Goal: Task Accomplishment & Management: Use online tool/utility

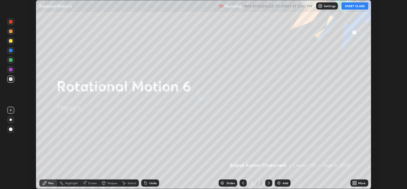
scroll to position [189, 407]
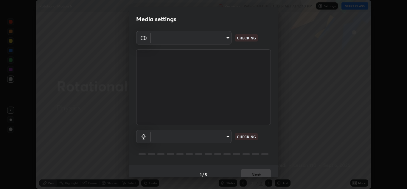
type input "ad6db9ec64aa91bb9d367053e8f3ae0092521a506c05523ccadca3fd020023ed"
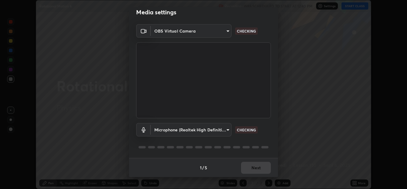
click at [253, 169] on div "1 / 5 Next" at bounding box center [203, 167] width 149 height 19
click at [217, 130] on body "Erase all Rotational Motion 6 Recording WAS SCHEDULED TO START AT 12:40 PM Sett…" at bounding box center [203, 94] width 407 height 189
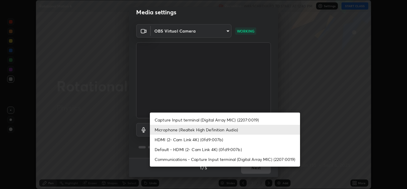
click at [199, 120] on li "Capture Input terminal (Digital Array MIC) (2207:0019)" at bounding box center [225, 120] width 150 height 10
type input "fe2f9d7fbe795f39fd3beed49266493f793ed8e049d8c46fdf93086c7a17dfc4"
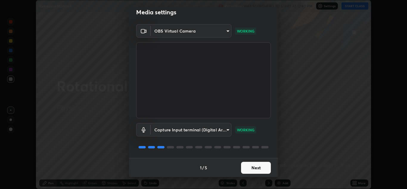
click at [248, 169] on button "Next" at bounding box center [256, 167] width 30 height 12
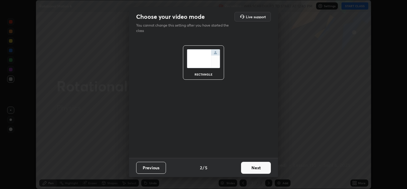
scroll to position [0, 0]
click at [252, 165] on button "Next" at bounding box center [256, 167] width 30 height 12
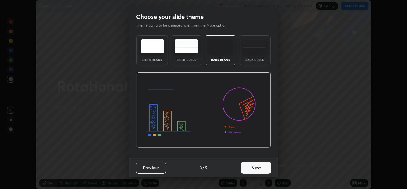
click at [251, 169] on button "Next" at bounding box center [256, 167] width 30 height 12
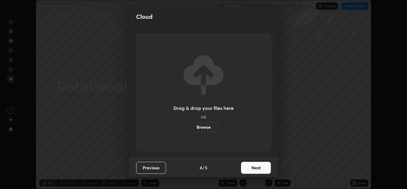
click at [252, 166] on button "Next" at bounding box center [256, 167] width 30 height 12
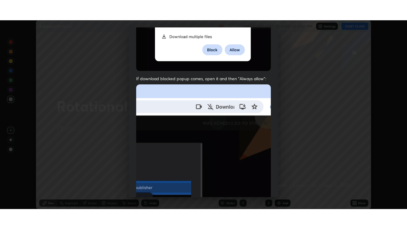
scroll to position [129, 0]
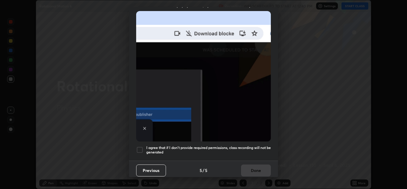
click at [140, 149] on div at bounding box center [139, 149] width 7 height 7
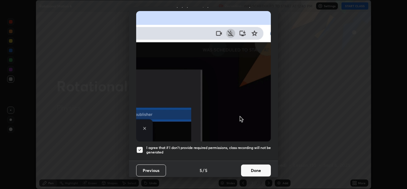
click at [250, 169] on button "Done" at bounding box center [256, 170] width 30 height 12
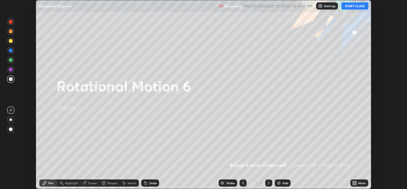
click at [359, 8] on button "START CLASS" at bounding box center [354, 5] width 27 height 7
click at [354, 182] on icon at bounding box center [353, 181] width 1 height 1
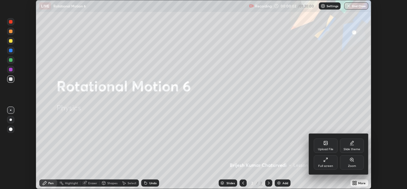
click at [327, 164] on div "Full screen" at bounding box center [325, 165] width 15 height 3
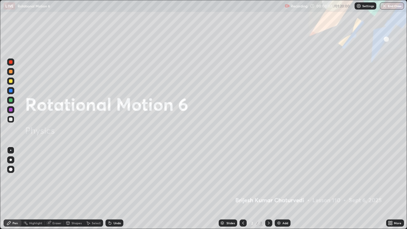
scroll to position [229, 407]
click at [281, 188] on div "Add" at bounding box center [283, 222] width 16 height 7
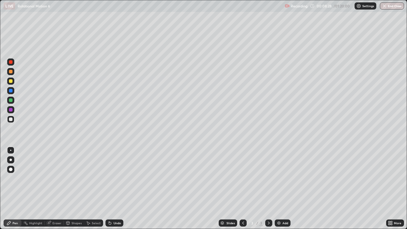
click at [283, 188] on div "Add" at bounding box center [285, 222] width 6 height 3
click at [244, 188] on icon at bounding box center [243, 222] width 5 height 5
click at [116, 188] on div "Undo" at bounding box center [116, 222] width 7 height 3
click at [116, 188] on div "Undo" at bounding box center [114, 222] width 18 height 7
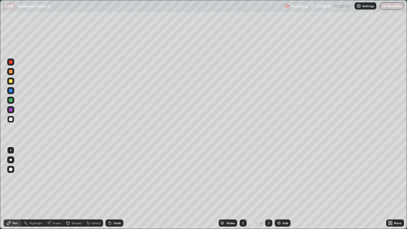
click at [115, 188] on div "Undo" at bounding box center [116, 222] width 7 height 3
click at [116, 188] on div "Undo" at bounding box center [116, 222] width 7 height 3
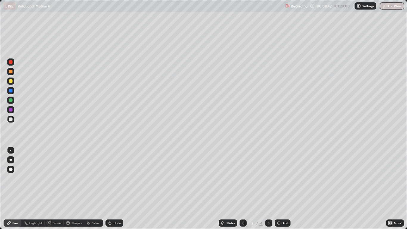
click at [116, 188] on div "Undo" at bounding box center [116, 222] width 7 height 3
click at [113, 188] on div "Undo" at bounding box center [116, 222] width 7 height 3
click at [10, 100] on div at bounding box center [11, 100] width 4 height 4
click at [11, 111] on div at bounding box center [11, 110] width 4 height 4
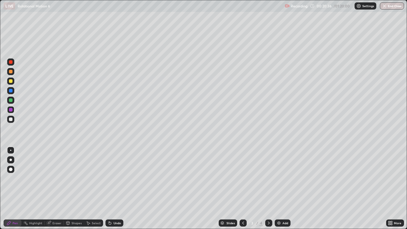
click at [290, 188] on div "Add" at bounding box center [283, 222] width 16 height 7
click at [11, 119] on div at bounding box center [11, 119] width 4 height 4
click at [11, 80] on div at bounding box center [11, 81] width 4 height 4
click at [11, 70] on div at bounding box center [11, 72] width 4 height 4
click at [119, 188] on div "Undo" at bounding box center [116, 222] width 7 height 3
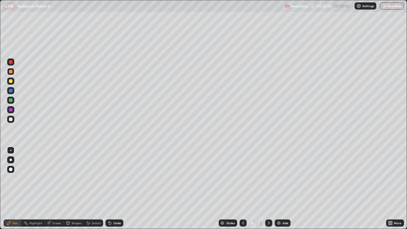
click at [115, 188] on div "Undo" at bounding box center [114, 222] width 18 height 7
click at [286, 188] on div "Add" at bounding box center [285, 222] width 6 height 3
click at [11, 120] on div at bounding box center [11, 119] width 4 height 4
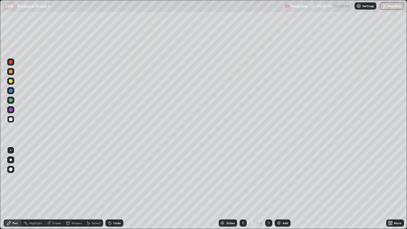
click at [116, 188] on div "Undo" at bounding box center [116, 222] width 7 height 3
click at [112, 188] on div "Undo" at bounding box center [114, 222] width 18 height 7
click at [111, 188] on icon at bounding box center [110, 222] width 5 height 5
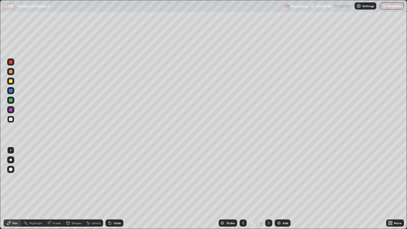
click at [114, 188] on div "Undo" at bounding box center [116, 222] width 7 height 3
click at [117, 188] on div "Undo" at bounding box center [116, 222] width 7 height 3
click at [278, 188] on img at bounding box center [278, 222] width 5 height 5
click at [11, 81] on div at bounding box center [11, 81] width 4 height 4
click at [11, 110] on div at bounding box center [11, 110] width 4 height 4
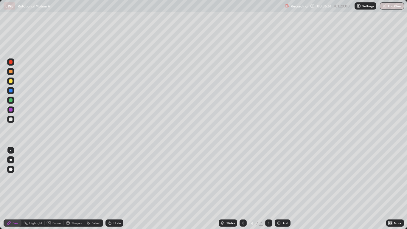
click at [116, 188] on div "Undo" at bounding box center [116, 222] width 7 height 3
click at [10, 63] on div at bounding box center [11, 62] width 4 height 4
click at [10, 120] on div at bounding box center [11, 119] width 4 height 4
click at [117, 188] on div "Undo" at bounding box center [116, 222] width 7 height 3
click at [115, 188] on div "Undo" at bounding box center [116, 222] width 7 height 3
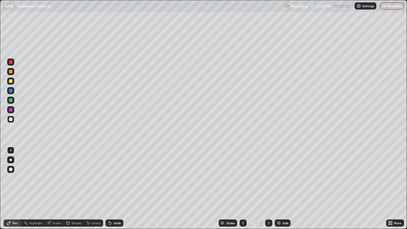
click at [113, 188] on div "Undo" at bounding box center [116, 222] width 7 height 3
click at [118, 188] on div "Undo" at bounding box center [114, 222] width 18 height 7
click at [282, 188] on div "Add" at bounding box center [285, 222] width 6 height 3
click at [10, 71] on div at bounding box center [11, 72] width 4 height 4
click at [113, 188] on div "Undo" at bounding box center [116, 222] width 7 height 3
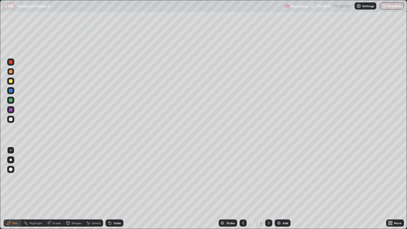
click at [113, 188] on div "Undo" at bounding box center [116, 222] width 7 height 3
click at [111, 188] on icon at bounding box center [110, 222] width 5 height 5
click at [116, 188] on div "Undo" at bounding box center [116, 222] width 7 height 3
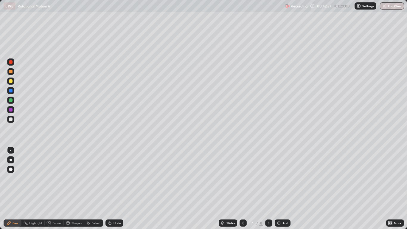
click at [114, 188] on div "Undo" at bounding box center [114, 222] width 18 height 7
click at [113, 188] on div "Undo" at bounding box center [114, 222] width 18 height 7
click at [11, 101] on div at bounding box center [11, 100] width 4 height 4
click at [12, 111] on div at bounding box center [11, 110] width 4 height 4
click at [116, 188] on div "Undo" at bounding box center [116, 222] width 7 height 3
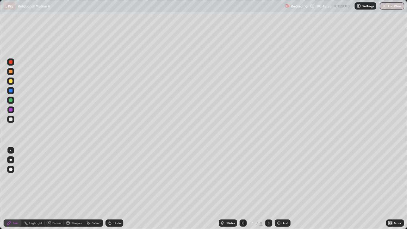
click at [55, 188] on div "Eraser" at bounding box center [56, 222] width 9 height 3
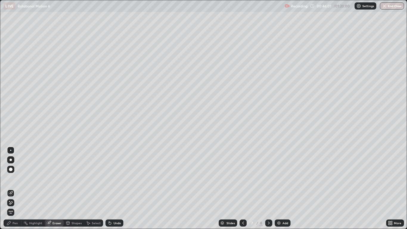
click at [16, 188] on div "Pen" at bounding box center [15, 222] width 5 height 3
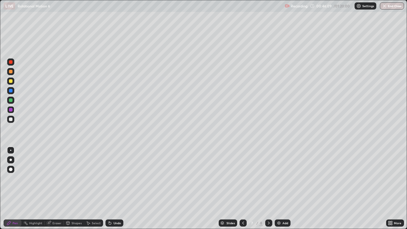
click at [115, 188] on div "Undo" at bounding box center [116, 222] width 7 height 3
click at [114, 188] on div "Undo" at bounding box center [116, 222] width 7 height 3
click at [115, 188] on div "Undo" at bounding box center [116, 222] width 7 height 3
click at [243, 188] on icon at bounding box center [243, 222] width 5 height 5
click at [243, 188] on icon at bounding box center [243, 222] width 2 height 3
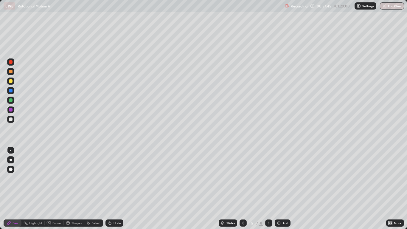
click at [243, 188] on icon at bounding box center [243, 222] width 5 height 5
click at [244, 188] on div at bounding box center [242, 222] width 7 height 7
click at [395, 3] on button "End Class" at bounding box center [392, 5] width 24 height 7
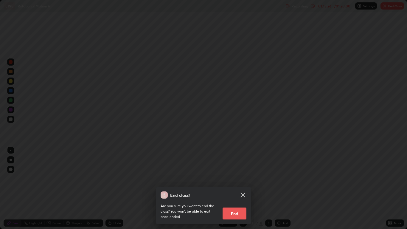
click at [234, 188] on button "End" at bounding box center [234, 213] width 24 height 12
